Goal: Information Seeking & Learning: Learn about a topic

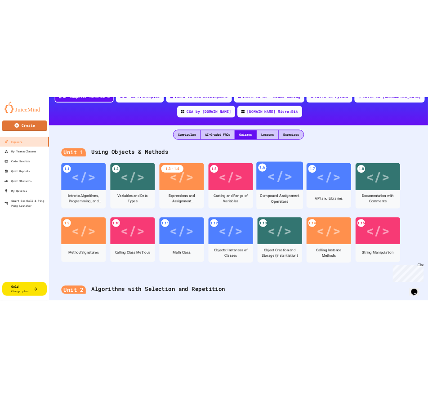
scroll to position [147, 0]
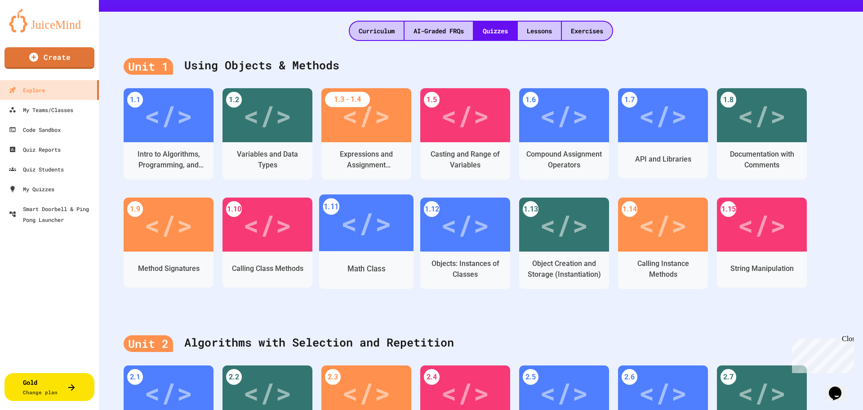
click at [371, 246] on div "</>" at bounding box center [366, 222] width 94 height 57
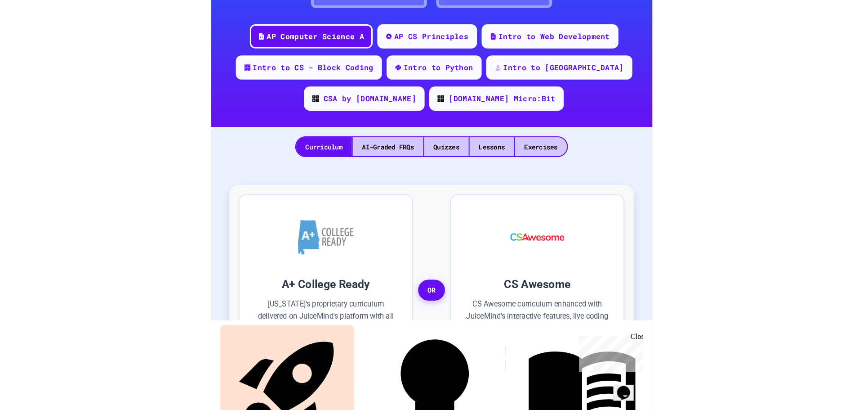
scroll to position [103, 0]
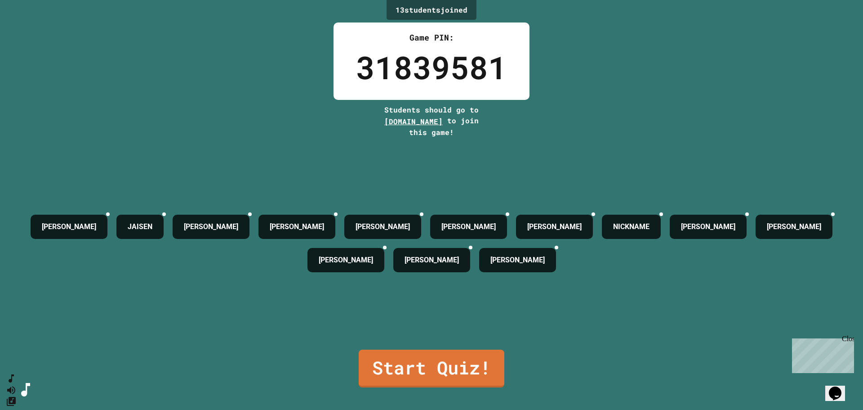
click at [463, 362] on link "Start Quiz!" at bounding box center [432, 368] width 146 height 38
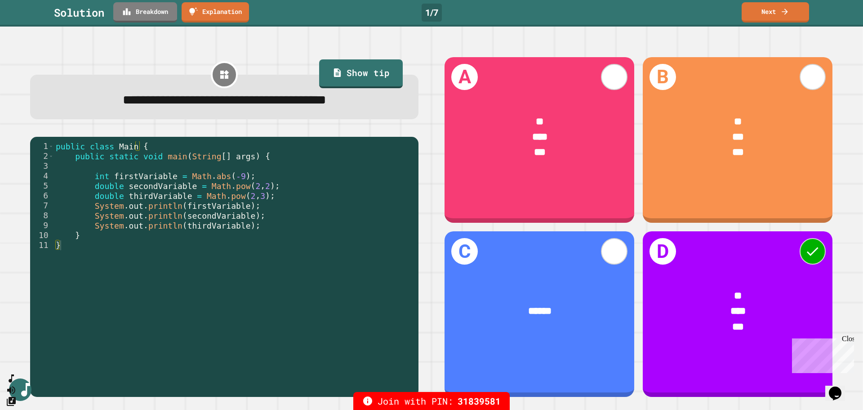
click at [159, 16] on link "Breakdown" at bounding box center [145, 12] width 64 height 20
click at [789, 15] on icon at bounding box center [785, 11] width 9 height 9
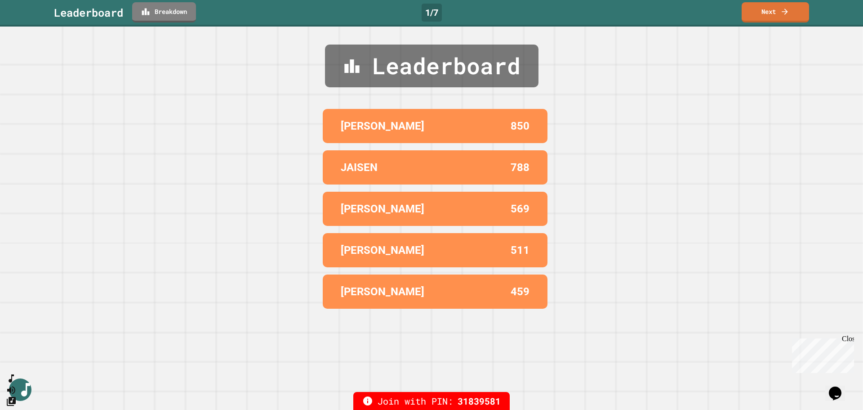
click at [787, 15] on icon at bounding box center [785, 11] width 9 height 9
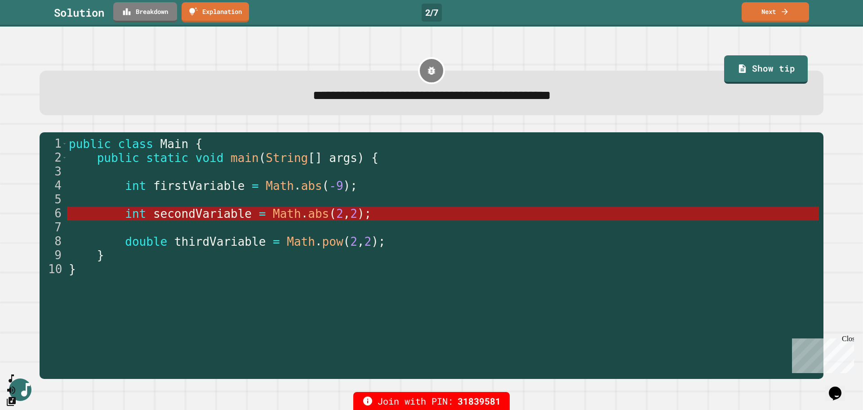
click at [151, 14] on link "Breakdown" at bounding box center [145, 12] width 64 height 20
click at [786, 18] on link "Next" at bounding box center [775, 12] width 67 height 20
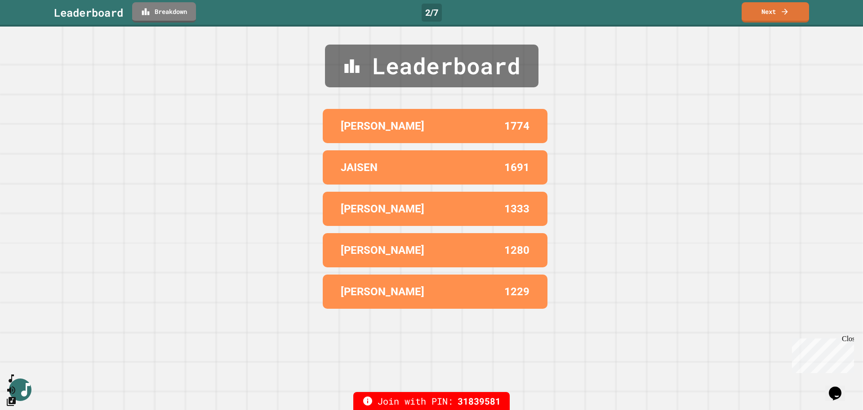
click at [788, 16] on icon at bounding box center [785, 11] width 9 height 9
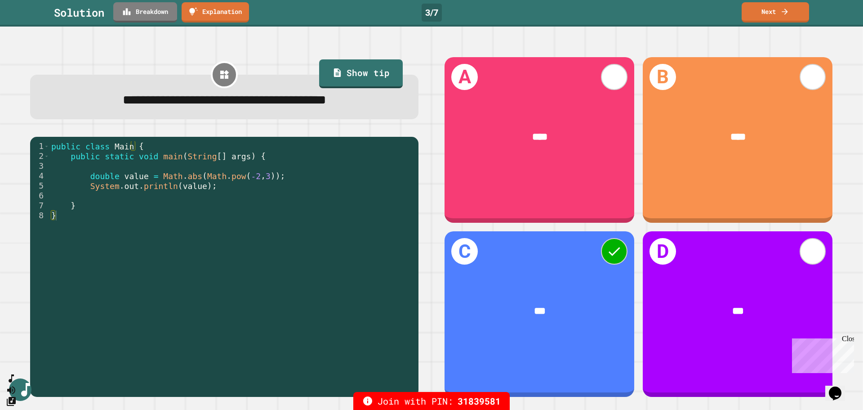
click at [161, 18] on link "Breakdown" at bounding box center [145, 12] width 64 height 20
click at [773, 19] on link "Next" at bounding box center [775, 12] width 67 height 20
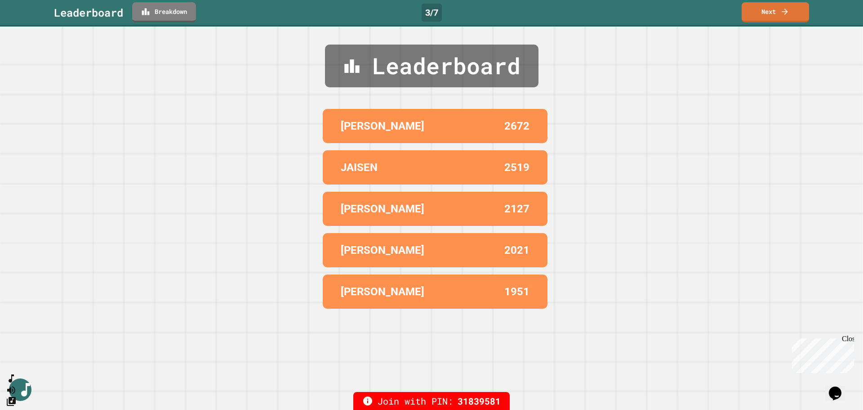
click at [779, 18] on link "Next" at bounding box center [775, 12] width 67 height 20
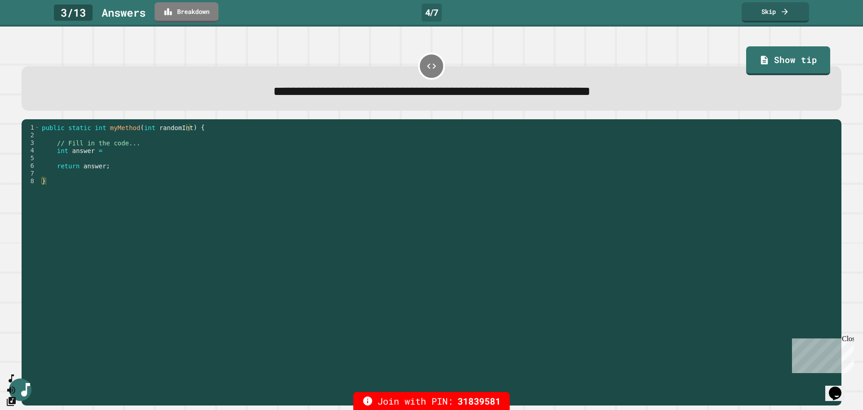
click at [106, 155] on div "public static int myMethod ( int randomInt ) { // Fill in the code... int answe…" at bounding box center [438, 258] width 797 height 268
type textarea "**********"
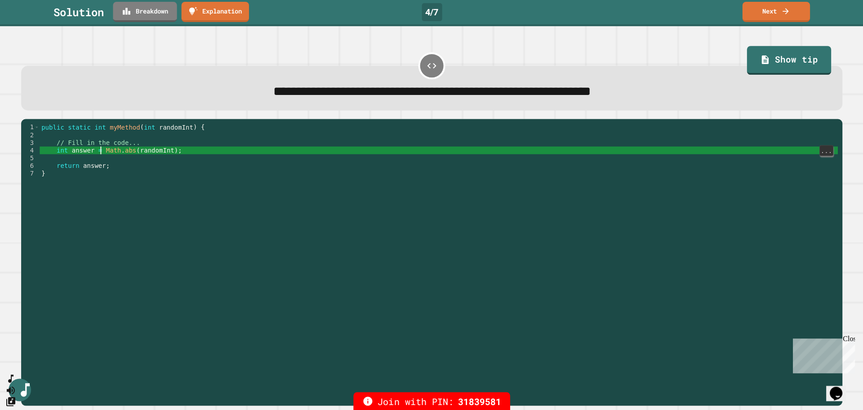
click at [218, 18] on link "Explanation" at bounding box center [215, 12] width 67 height 20
click at [153, 18] on link "Breakdown" at bounding box center [145, 12] width 64 height 20
click at [776, 16] on link "Next" at bounding box center [775, 12] width 67 height 20
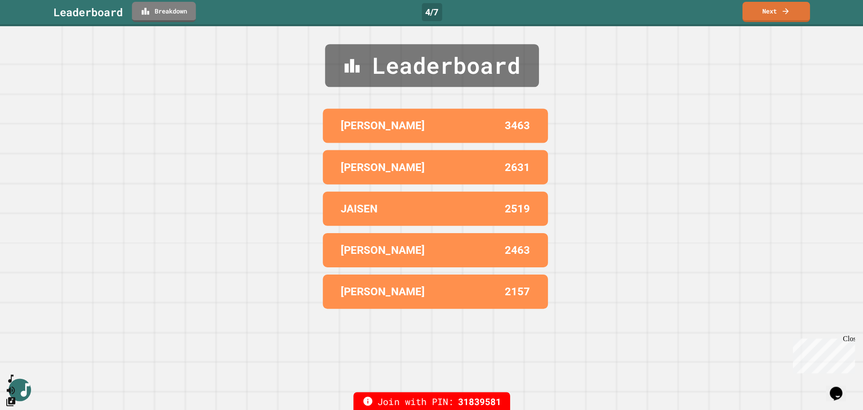
click at [782, 16] on icon at bounding box center [785, 11] width 9 height 9
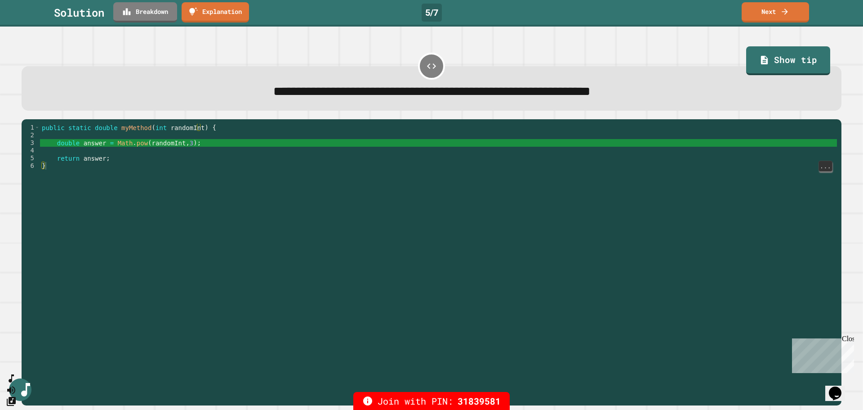
click at [154, 18] on link "Breakdown" at bounding box center [145, 12] width 64 height 20
click at [785, 18] on link "Next" at bounding box center [775, 12] width 67 height 20
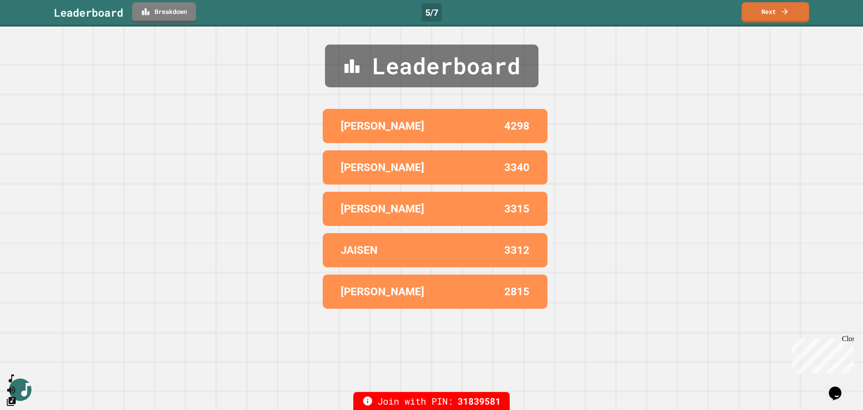
click at [783, 16] on link "Next" at bounding box center [775, 12] width 67 height 20
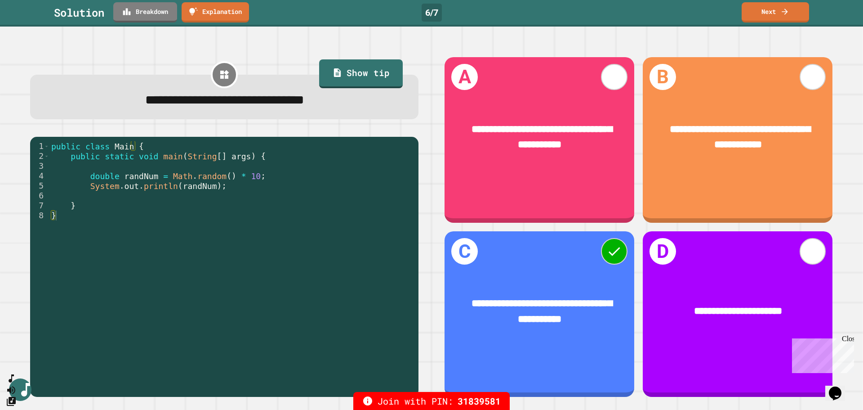
click at [156, 17] on link "Breakdown" at bounding box center [145, 12] width 64 height 20
click at [781, 15] on icon at bounding box center [785, 11] width 9 height 9
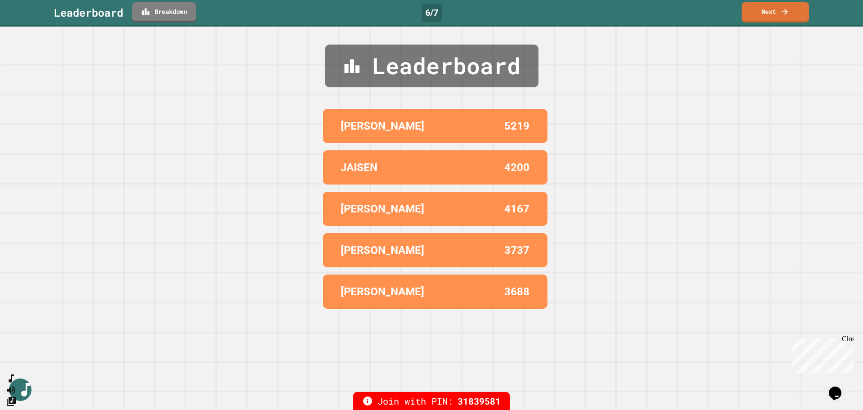
click at [785, 17] on link "Next" at bounding box center [775, 12] width 67 height 20
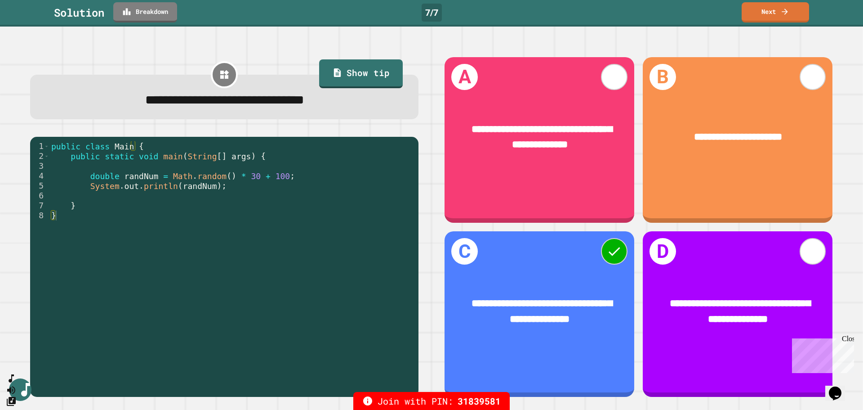
click at [162, 22] on link "Breakdown" at bounding box center [145, 12] width 64 height 20
click at [780, 21] on link "Next" at bounding box center [775, 12] width 67 height 20
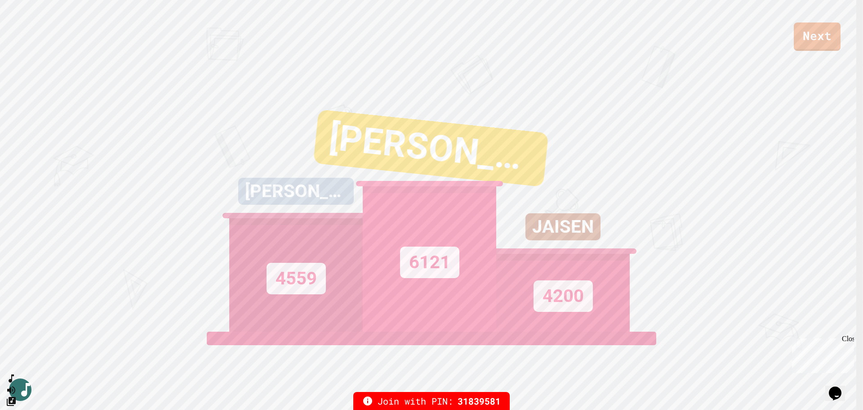
click at [821, 40] on link "Next" at bounding box center [817, 36] width 47 height 28
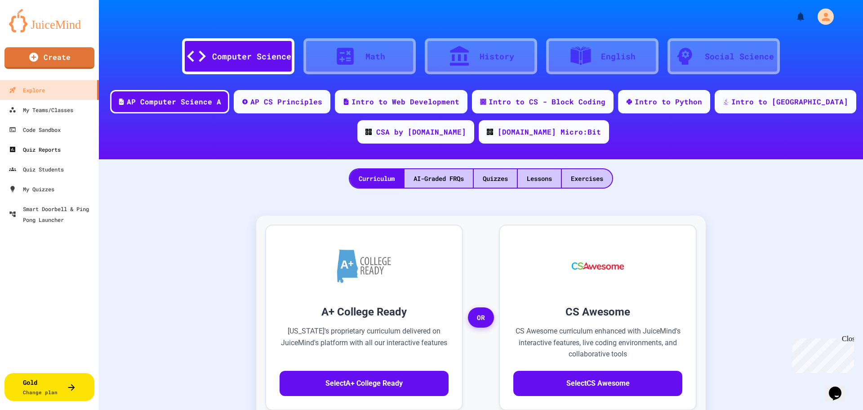
click at [39, 150] on div "Quiz Reports" at bounding box center [35, 149] width 52 height 11
